Goal: Download file/media

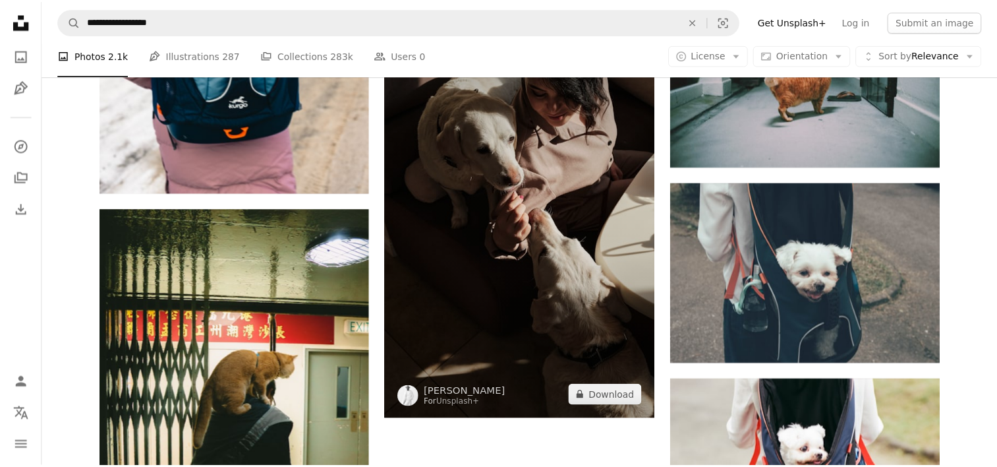
scroll to position [1713, 0]
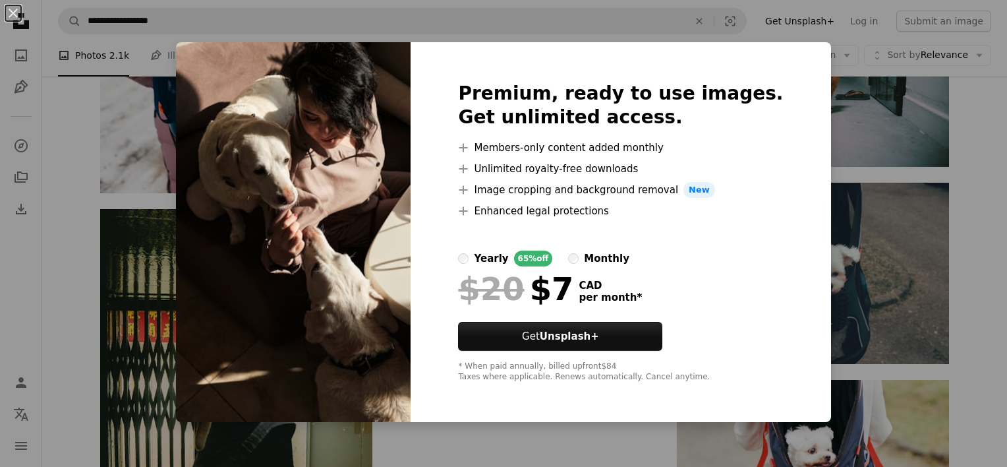
click at [896, 157] on div "An X shape Premium, ready to use images. Get unlimited access. A plus sign Memb…" at bounding box center [503, 233] width 1007 height 467
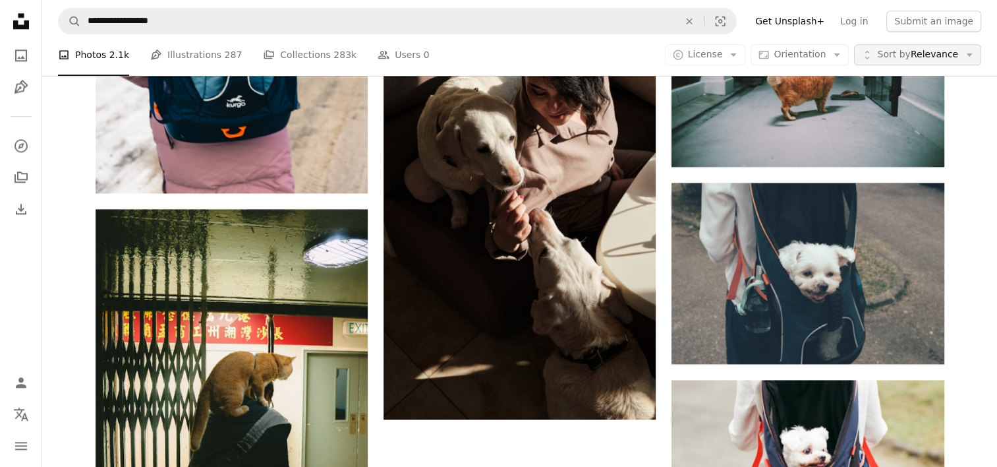
click at [902, 61] on span "Sort by Relevance" at bounding box center [917, 55] width 81 height 13
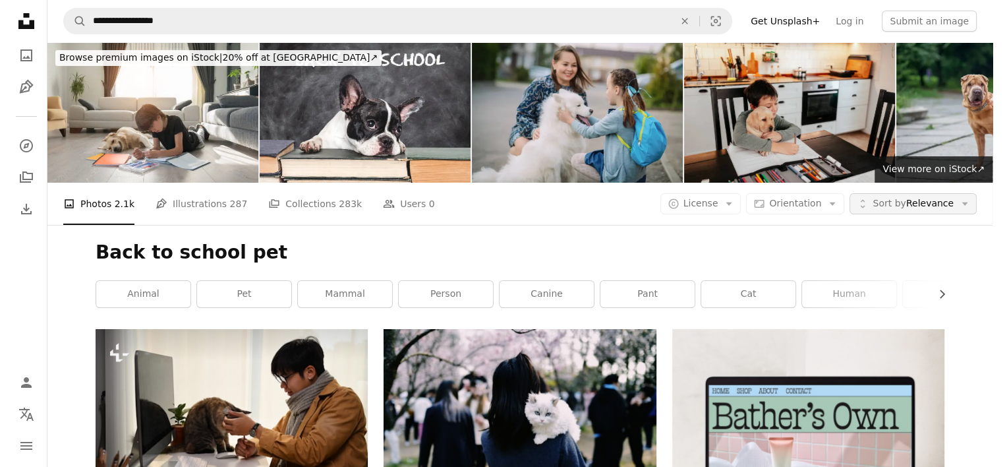
scroll to position [1713, 0]
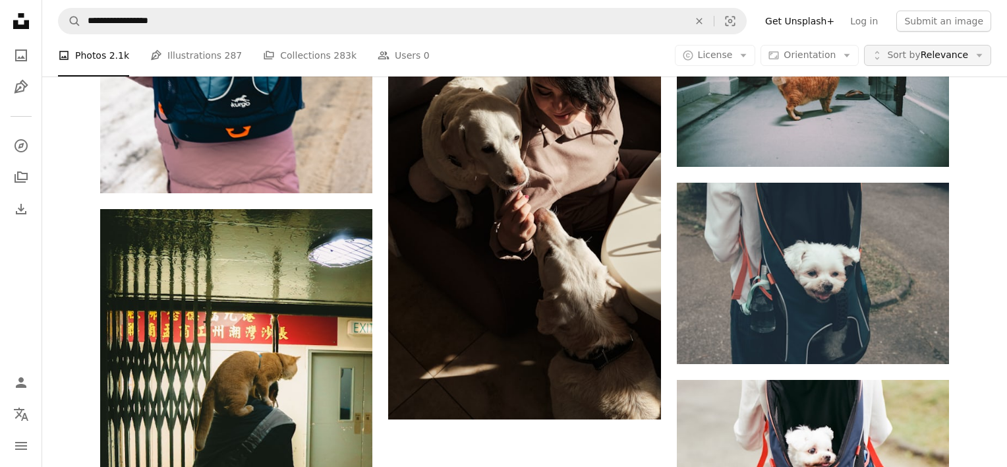
click at [902, 61] on span "Sort by Relevance" at bounding box center [927, 55] width 81 height 13
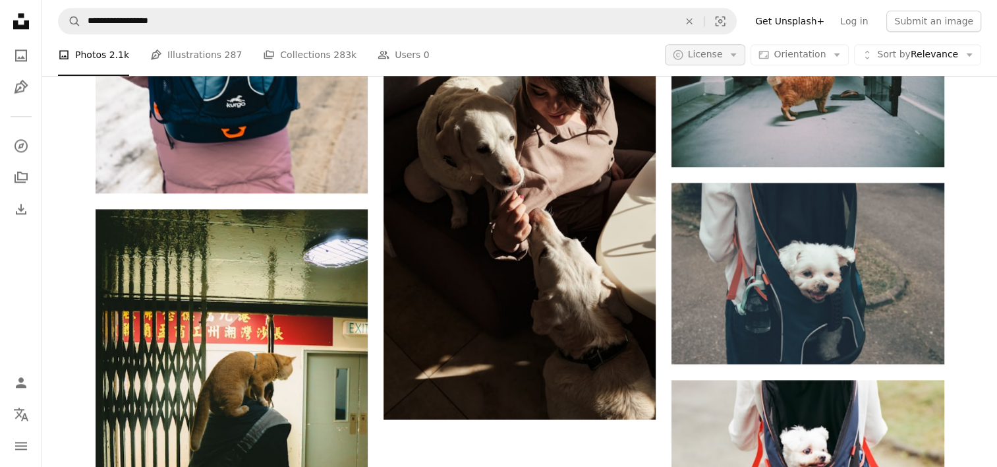
click at [723, 57] on span "License" at bounding box center [705, 54] width 35 height 11
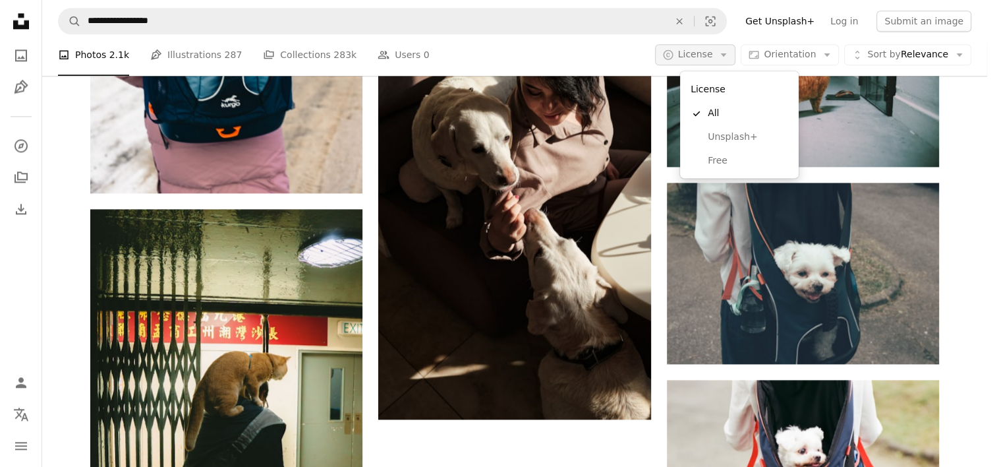
scroll to position [0, 0]
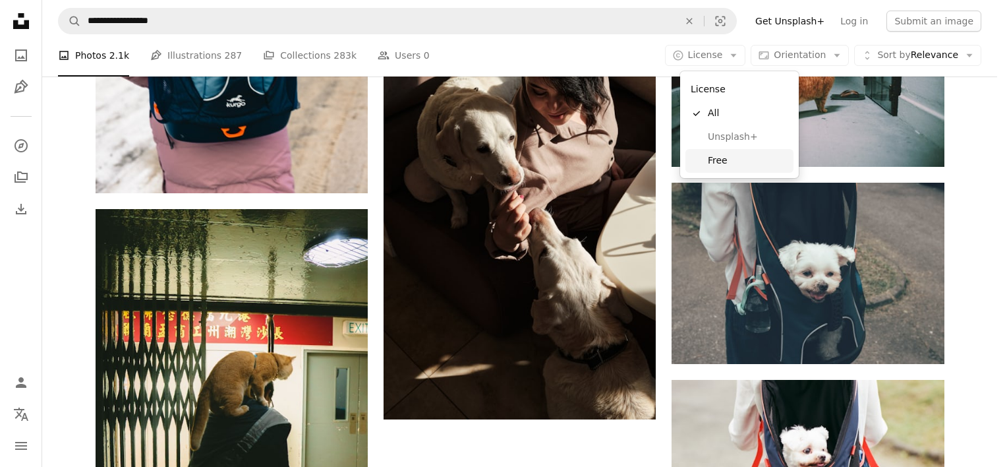
click at [726, 157] on span "Free" at bounding box center [748, 160] width 80 height 13
